Goal: Transaction & Acquisition: Purchase product/service

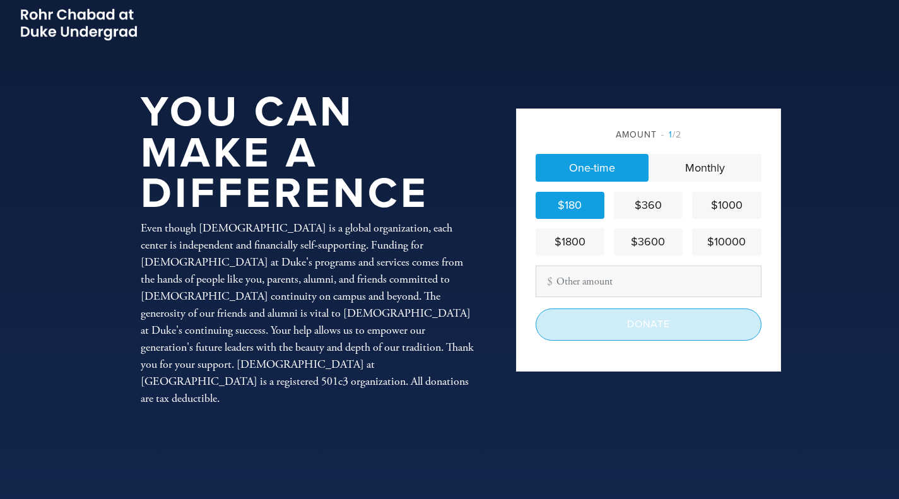
click at [650, 320] on input "Donate" at bounding box center [648, 324] width 226 height 32
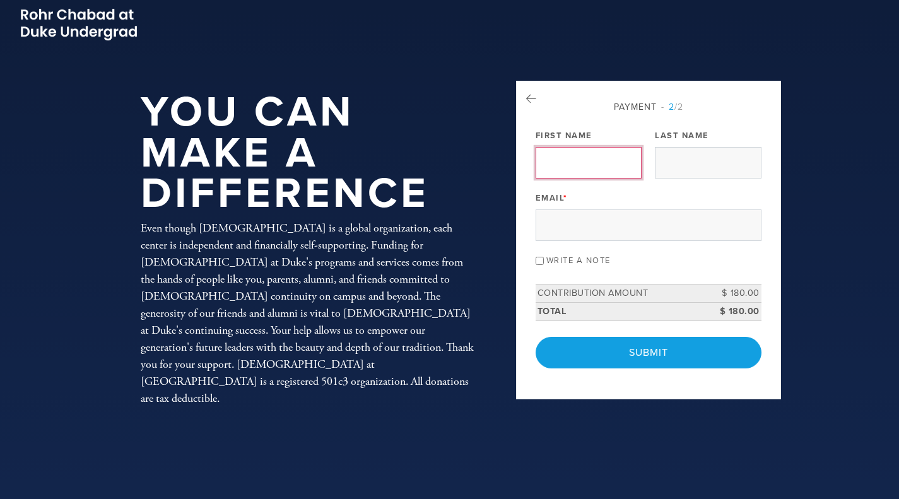
click at [567, 149] on input "First Name" at bounding box center [588, 163] width 106 height 32
type input "[PERSON_NAME]"
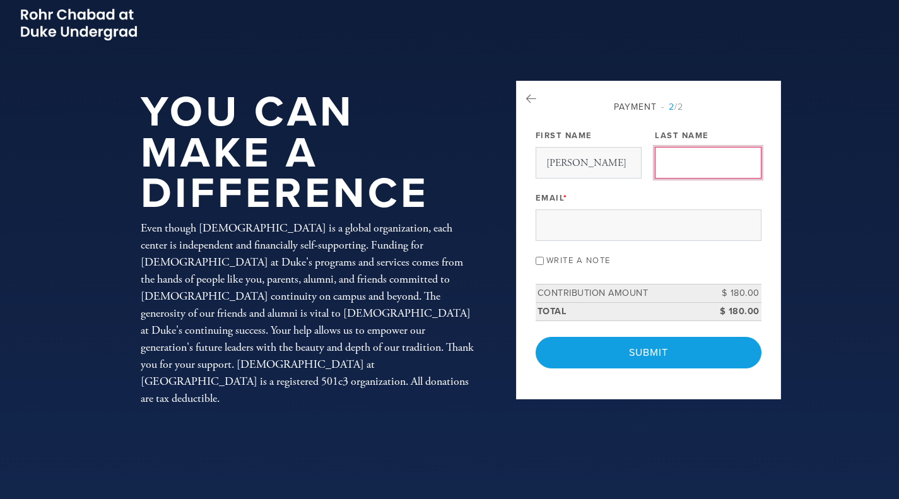
type input "M ZISSU"
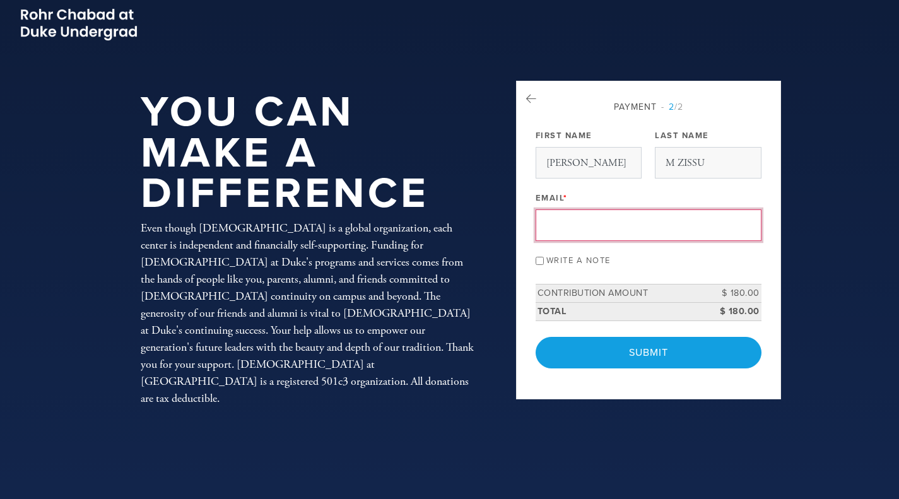
type input "[EMAIL_ADDRESS][DOMAIN_NAME]"
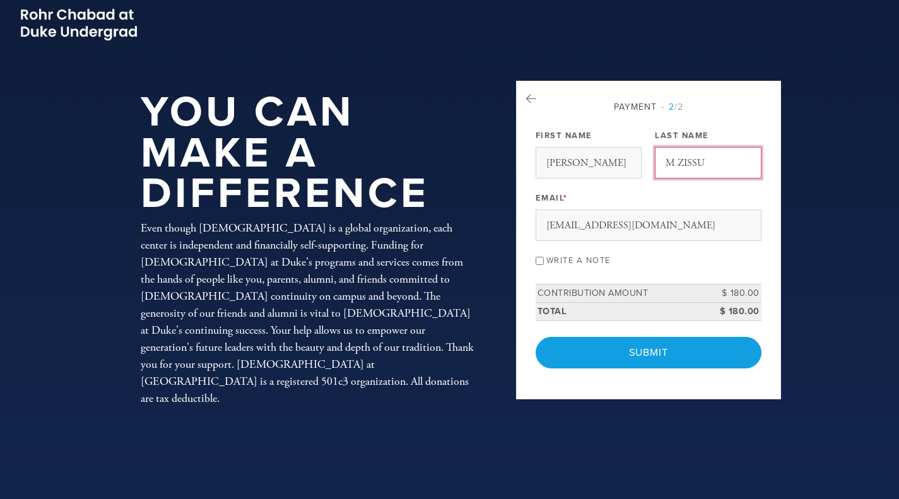
click at [677, 164] on input "M ZISSU" at bounding box center [708, 163] width 106 height 32
type input "ZISSU"
click at [537, 267] on div "Write a note" at bounding box center [648, 259] width 226 height 17
click at [537, 257] on input "Write a note" at bounding box center [539, 261] width 8 height 8
checkbox input "true"
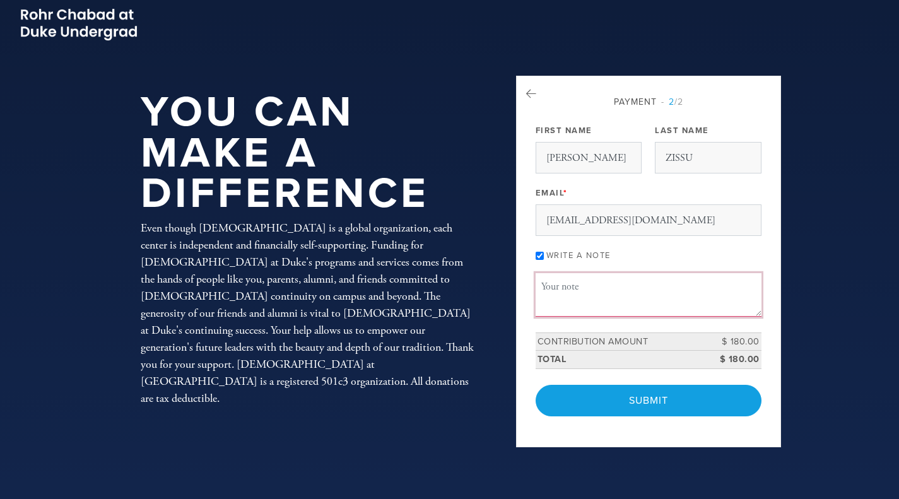
click at [539, 288] on textarea "Message or dedication" at bounding box center [648, 294] width 226 height 43
type textarea "From the family of [PERSON_NAME] and [PERSON_NAME]: Happy New Year!"
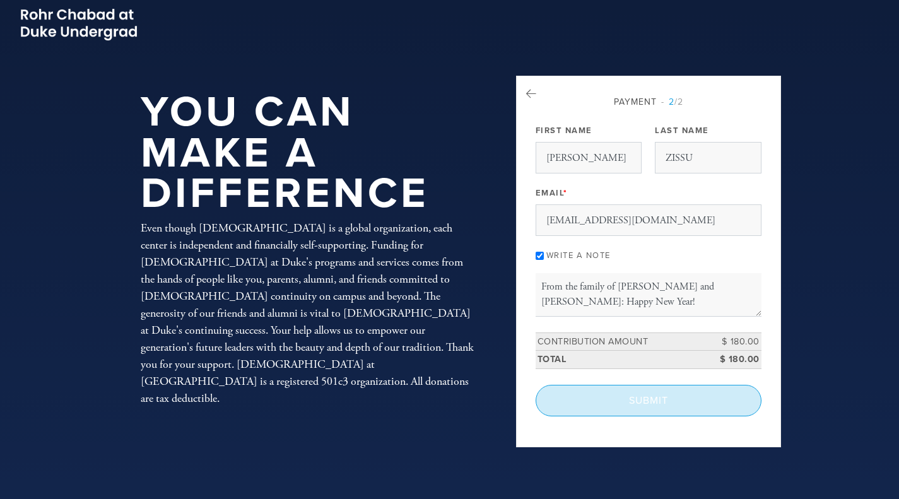
click at [646, 398] on input "Submit" at bounding box center [648, 401] width 226 height 32
